Goal: Find specific page/section: Find specific page/section

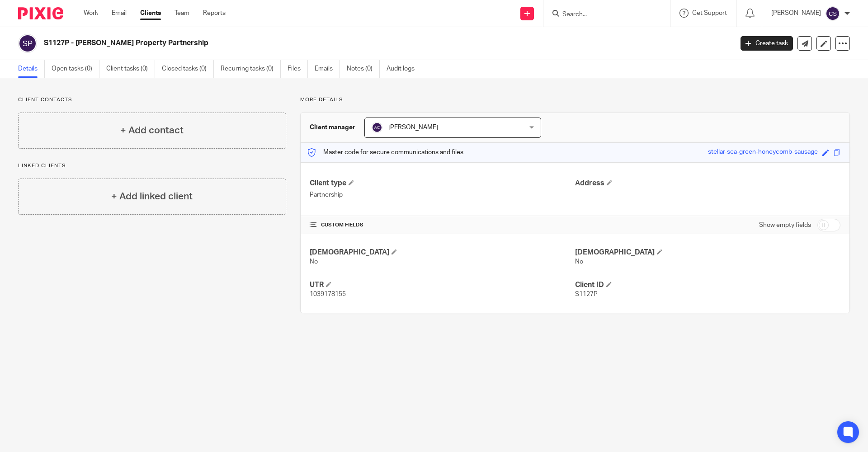
click at [329, 19] on div "Send new email Create task Add client Request signature Get Support Contact via…" at bounding box center [553, 13] width 629 height 27
click at [337, 38] on h2 "S1127P - [PERSON_NAME] Property Partnership" at bounding box center [317, 42] width 546 height 9
click at [344, 48] on div "S1127P - [PERSON_NAME] Property Partnership" at bounding box center [372, 43] width 709 height 19
click at [429, 45] on h2 "S1127P - [PERSON_NAME] Property Partnership" at bounding box center [317, 42] width 546 height 9
click at [433, 45] on h2 "S1127P - [PERSON_NAME] Property Partnership" at bounding box center [317, 42] width 546 height 9
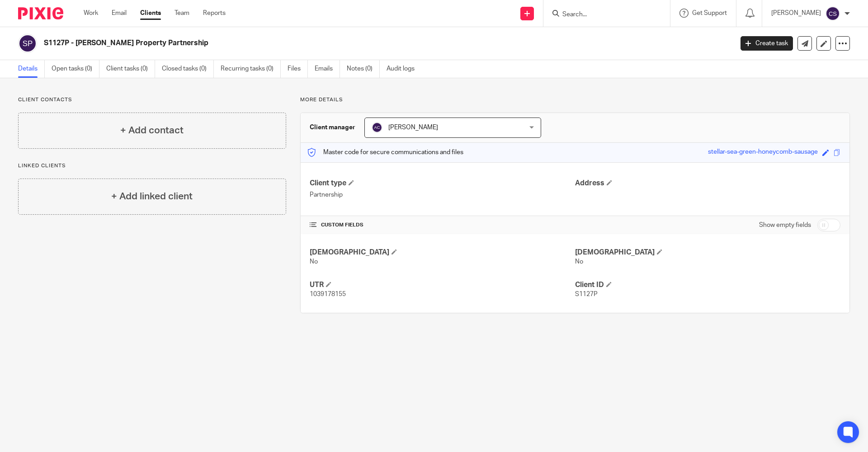
click at [241, 371] on main "S1127P - Sawhney Property Partnership Create task Update from Companies House E…" at bounding box center [434, 226] width 868 height 452
click at [240, 367] on main "S1127P - Sawhney Property Partnership Create task Update from Companies House E…" at bounding box center [434, 226] width 868 height 452
click at [52, 15] on img at bounding box center [40, 13] width 45 height 12
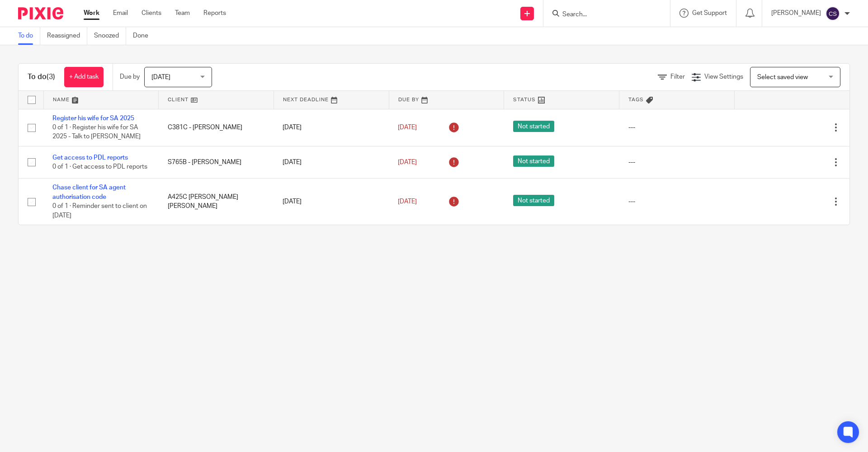
click at [561, 16] on input "Search" at bounding box center [601, 15] width 81 height 8
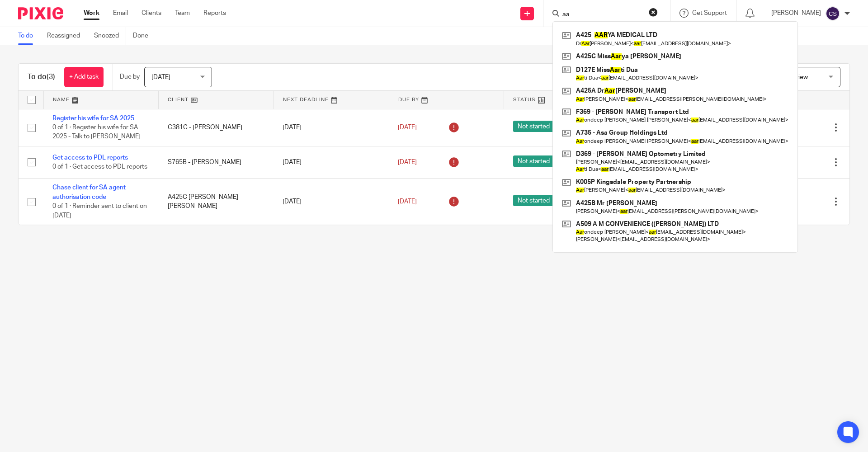
type input "a"
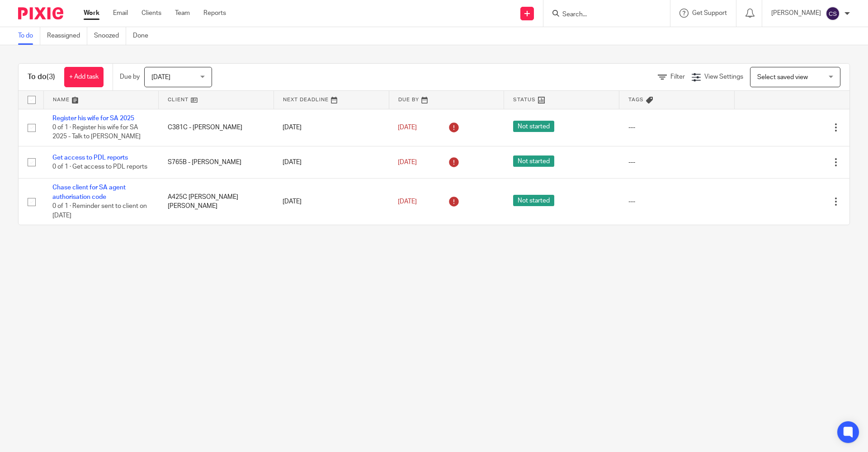
click at [561, 15] on input "Search" at bounding box center [601, 15] width 81 height 8
paste input "[EMAIL_ADDRESS][DOMAIN_NAME]"
type input "[EMAIL_ADDRESS][DOMAIN_NAME]"
click at [648, 13] on button "reset" at bounding box center [652, 12] width 9 height 9
click at [558, 345] on main "To do Reassigned Snoozed Done To do (3) + Add task Due by [DATE] [DATE] [DATE] …" at bounding box center [434, 226] width 868 height 452
